Goal: Find specific page/section: Find specific page/section

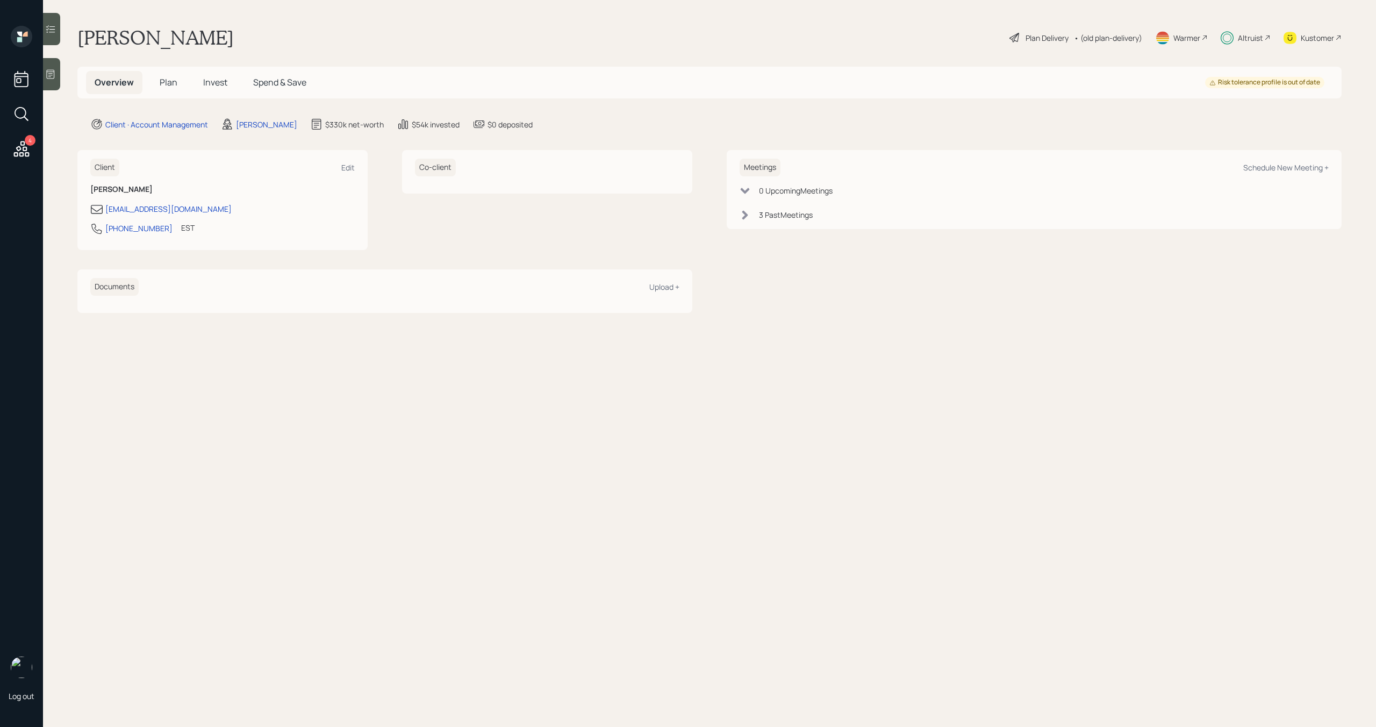
click at [1246, 39] on div "Altruist" at bounding box center [1250, 37] width 25 height 11
click at [174, 83] on span "Plan" at bounding box center [169, 82] width 18 height 12
